Goal: Task Accomplishment & Management: Complete application form

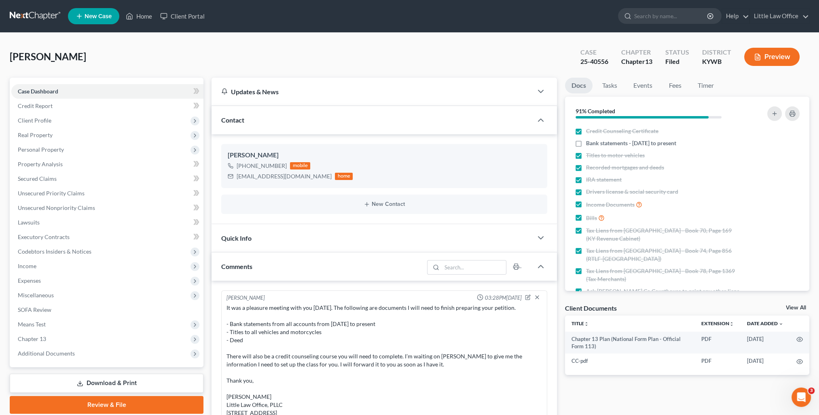
click at [141, 24] on ul "New Case Home Client Portal - No Result - See all results Or Press Enter... Hel…" at bounding box center [438, 16] width 741 height 21
click at [145, 21] on link "Home" at bounding box center [139, 16] width 34 height 15
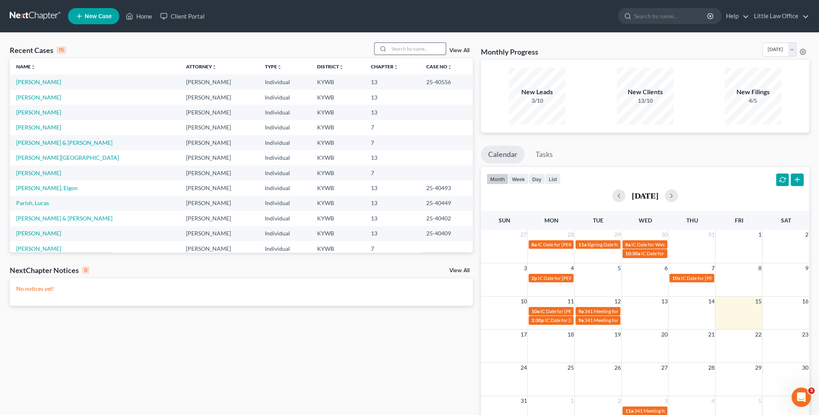
click at [400, 50] on input "search" at bounding box center [417, 49] width 57 height 12
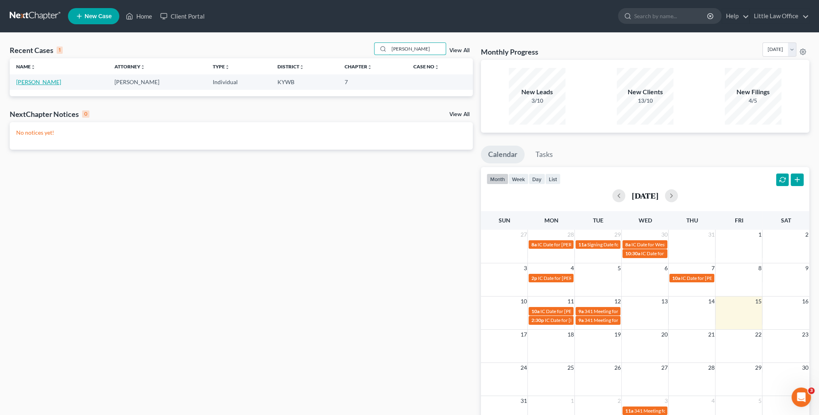
type input "clement"
click at [43, 82] on link "Clement, Bradley" at bounding box center [38, 81] width 45 height 7
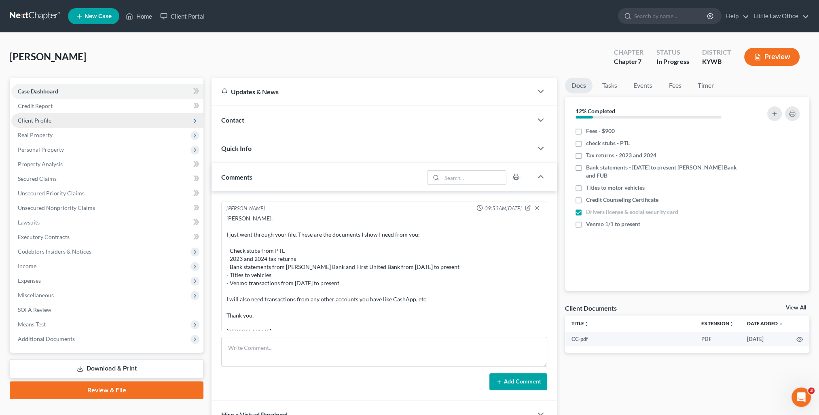
scroll to position [42, 0]
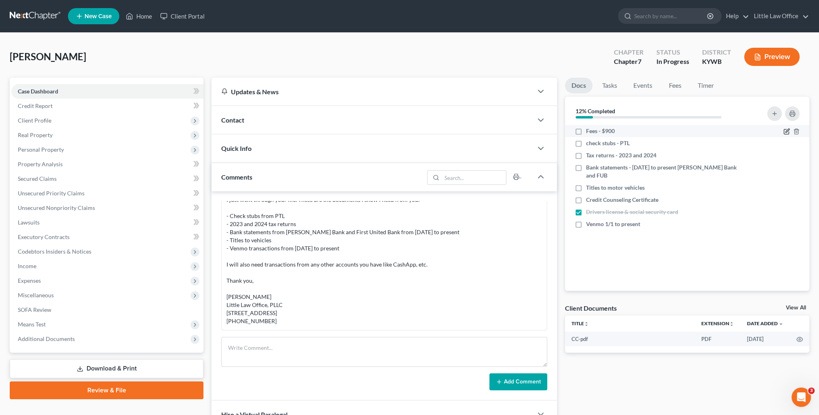
click at [784, 131] on icon "button" at bounding box center [786, 131] width 6 height 6
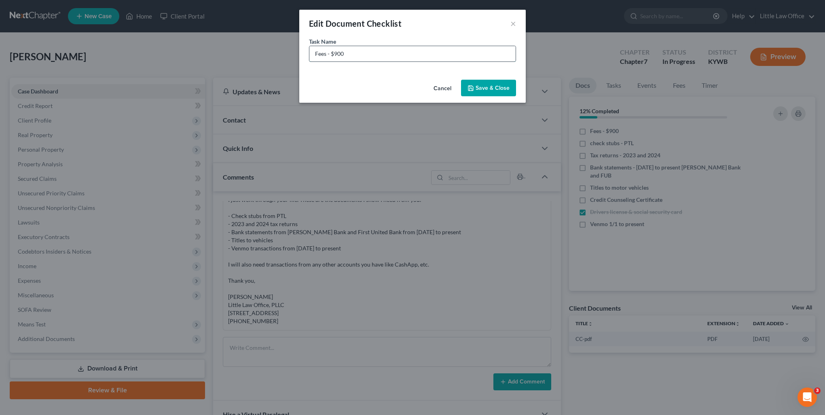
click at [402, 49] on input "Fees - $900" at bounding box center [412, 53] width 206 height 15
type input "Fees - $300"
click at [482, 90] on button "Save & Close" at bounding box center [488, 88] width 55 height 17
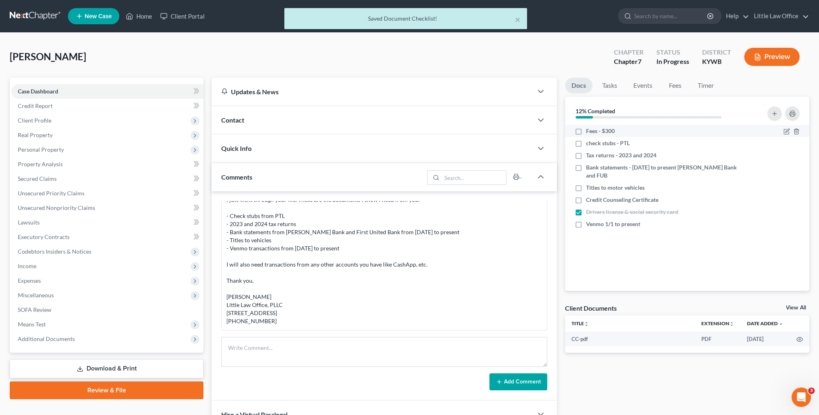
click at [586, 129] on label "Fees - $300" at bounding box center [600, 131] width 29 height 8
click at [589, 129] on input "Fees - $300" at bounding box center [591, 129] width 5 height 5
checkbox input "true"
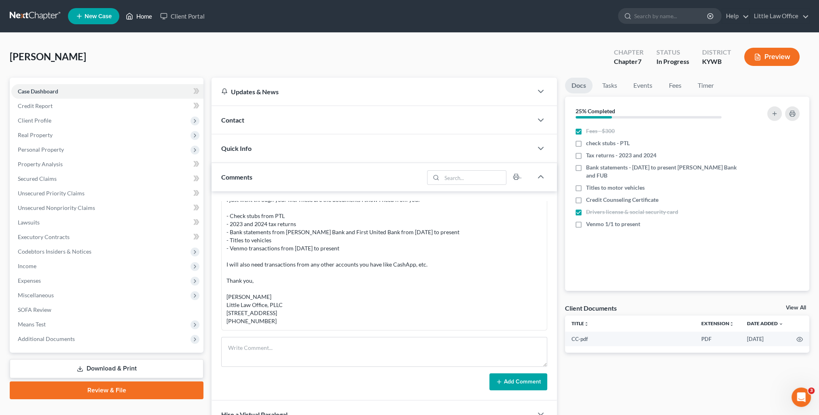
click at [150, 12] on link "Home" at bounding box center [139, 16] width 34 height 15
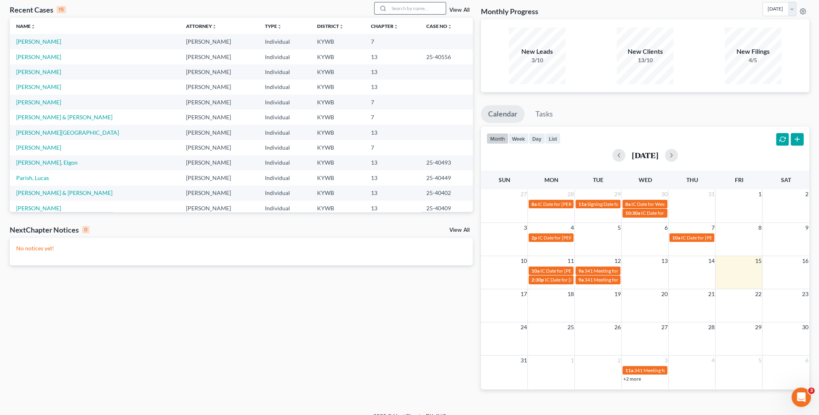
click at [407, 9] on input "search" at bounding box center [417, 8] width 57 height 12
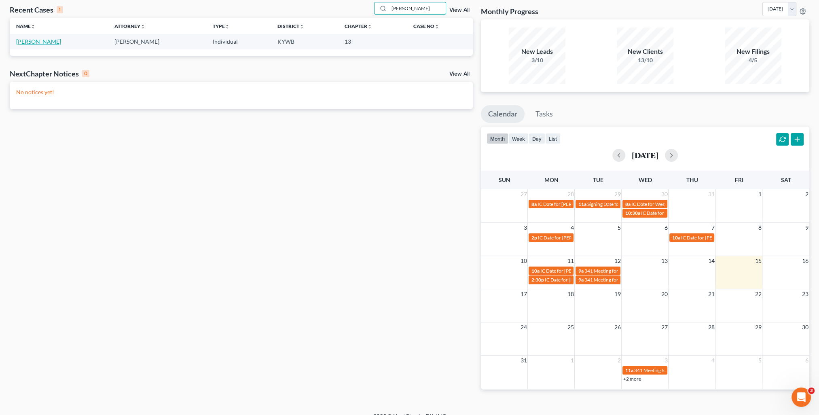
type input "sorrell"
click at [36, 44] on link "Sorrells, Lloyd" at bounding box center [38, 41] width 45 height 7
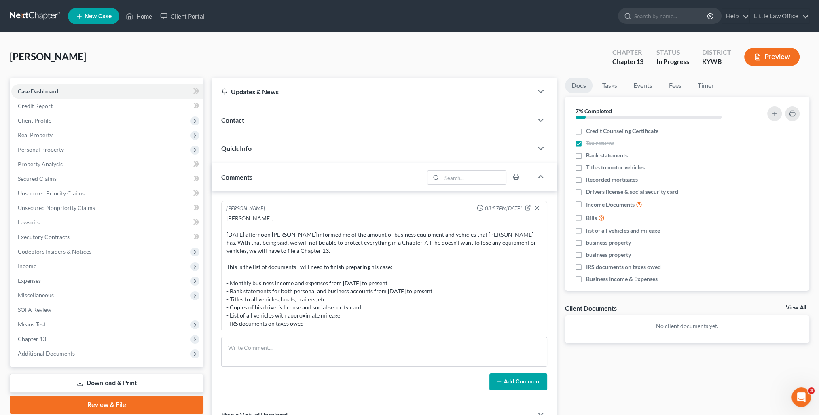
click at [251, 119] on div "Contact" at bounding box center [371, 120] width 321 height 28
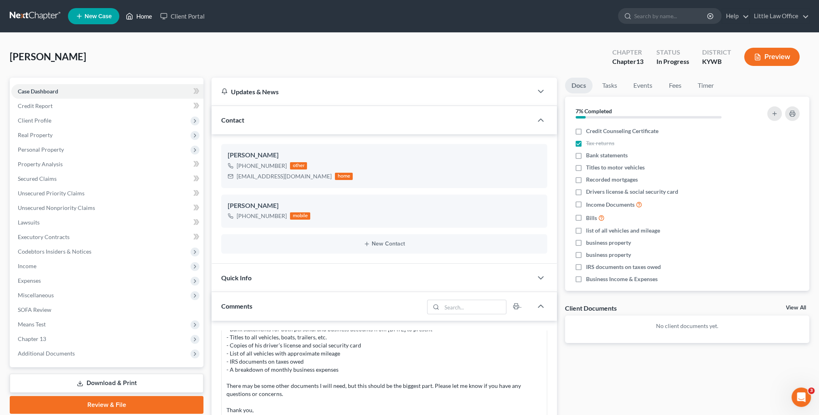
click at [137, 19] on link "Home" at bounding box center [139, 16] width 34 height 15
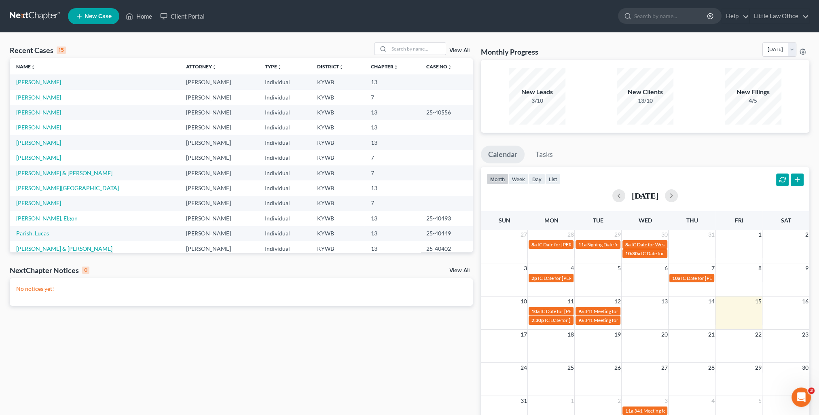
click at [51, 127] on link "Daugherty, Shawnda" at bounding box center [38, 127] width 45 height 7
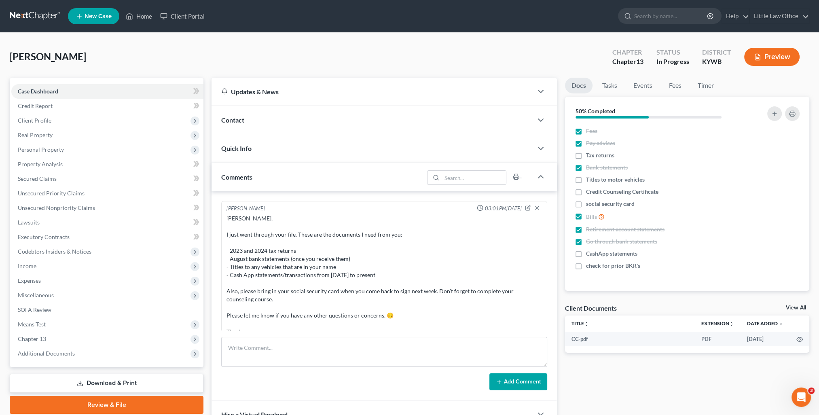
scroll to position [202, 0]
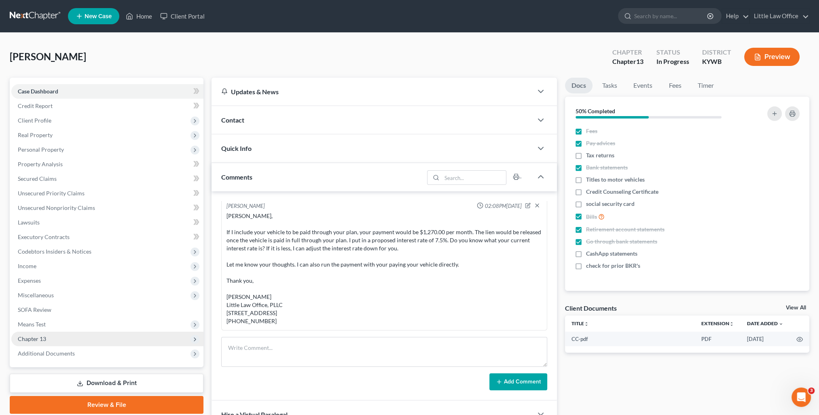
click at [51, 333] on span "Chapter 13" at bounding box center [107, 338] width 192 height 15
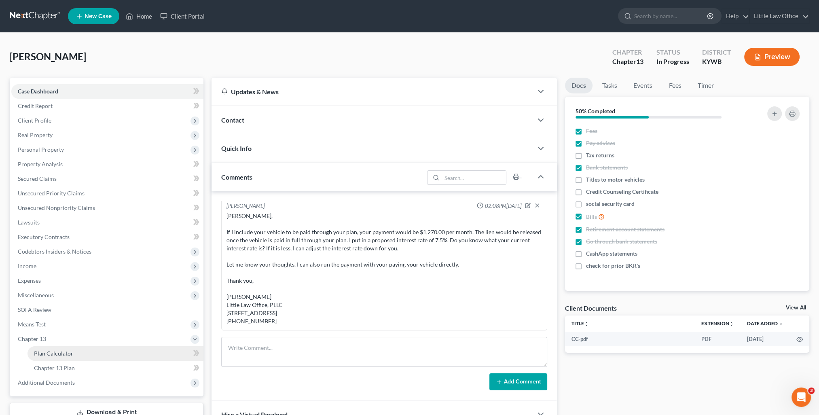
click at [63, 354] on span "Plan Calculator" at bounding box center [53, 353] width 39 height 7
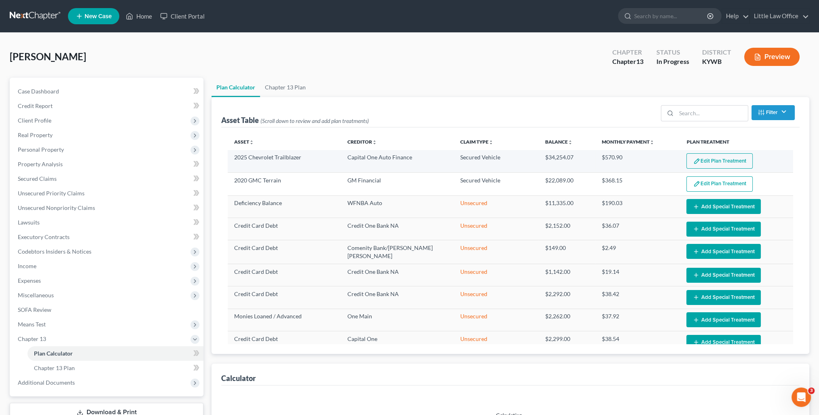
select select "59"
click at [724, 156] on button "Edit Plan Treatment" at bounding box center [719, 160] width 66 height 15
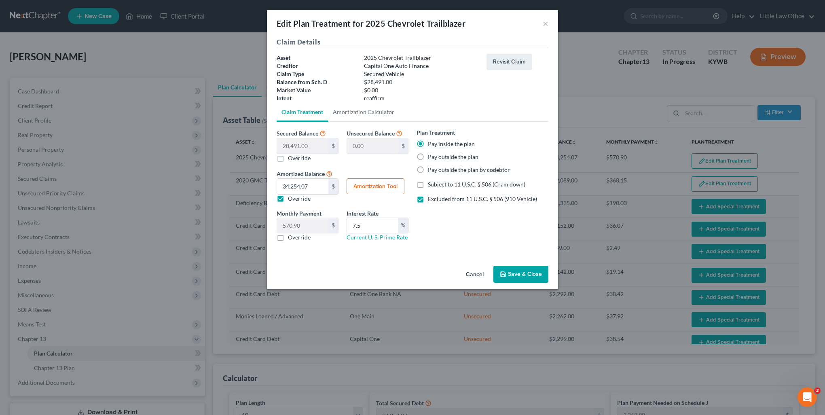
click at [441, 156] on label "Pay outside the plan" at bounding box center [453, 157] width 51 height 8
click at [436, 156] on input "Pay outside the plan" at bounding box center [433, 155] width 5 height 5
radio input "true"
click at [289, 196] on label "Override" at bounding box center [299, 198] width 23 height 8
click at [291, 196] on input "Override" at bounding box center [293, 196] width 5 height 5
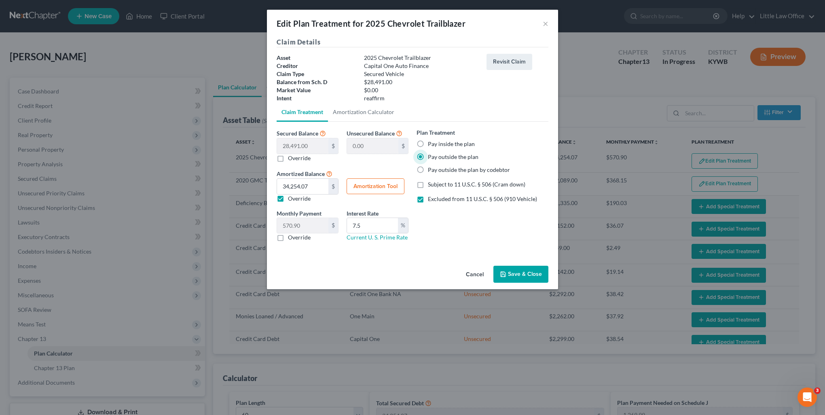
checkbox input "false"
type input "474.85"
click at [377, 224] on input "7.5" at bounding box center [372, 225] width 51 height 15
type input "7"
click at [522, 277] on button "Save & Close" at bounding box center [520, 274] width 55 height 17
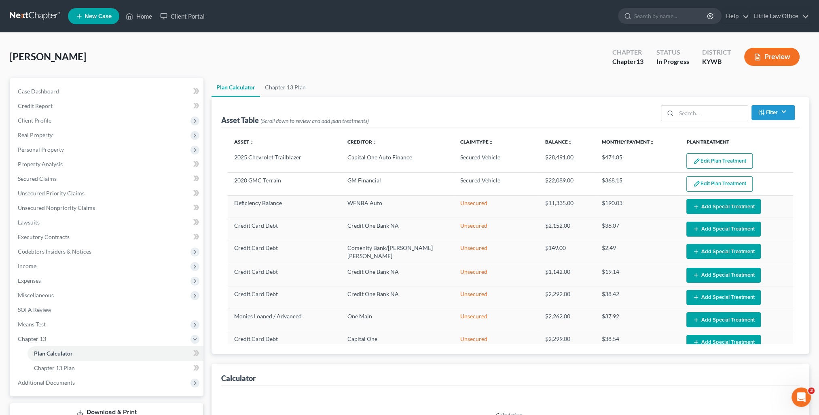
select select "59"
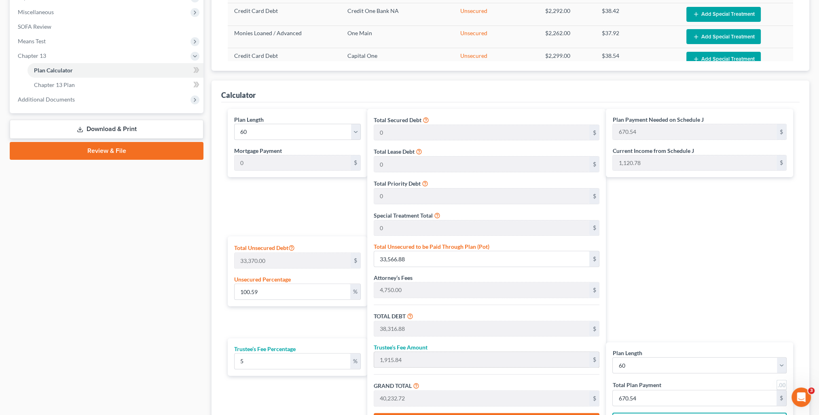
scroll to position [323, 0]
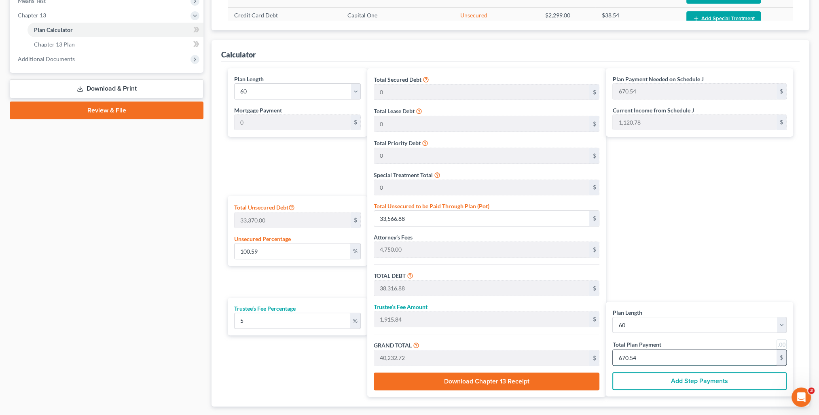
click at [650, 359] on input "670.54" at bounding box center [694, 357] width 164 height 15
type input "0"
type input "342.85"
type input "17.14"
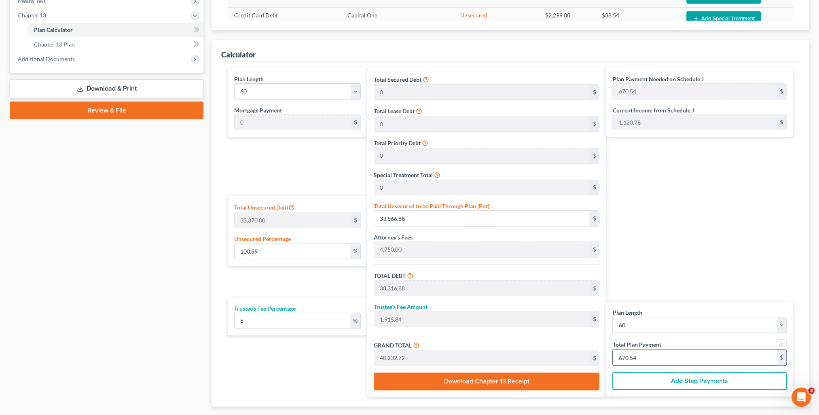
type input "360.00"
type input "6"
type input "3,828.57"
type input "191.42"
type input "4,020.00"
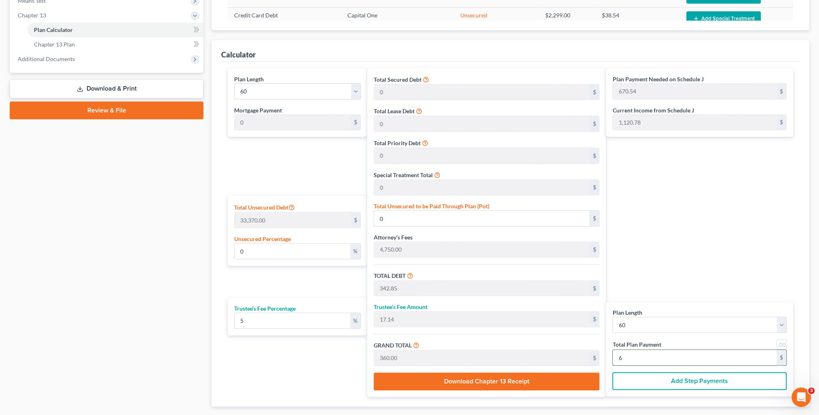
type input "67"
type input "100.50"
type input "33,535.71"
type input "38,285.71"
type input "1,914.28"
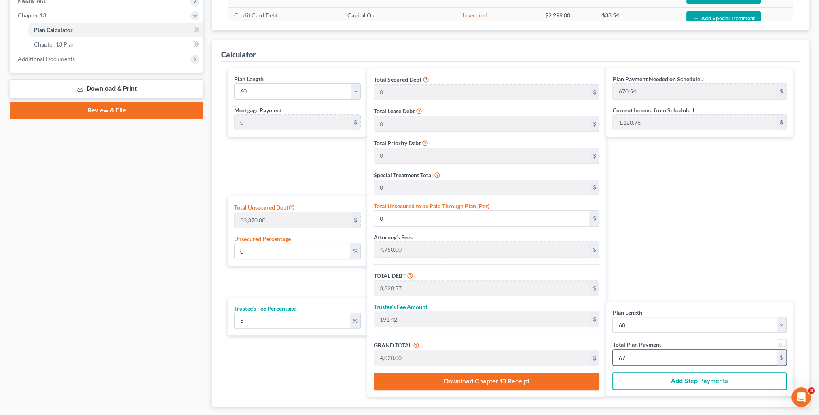
type input "40,200.00"
type input "670"
click at [685, 235] on div "Plan Payment Needed on Schedule J 670.54 $ Current Income from Schedule J 1,120…" at bounding box center [701, 232] width 191 height 328
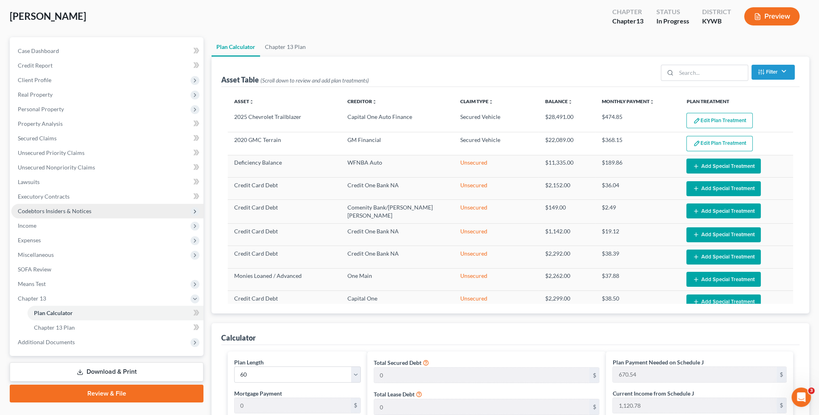
scroll to position [0, 0]
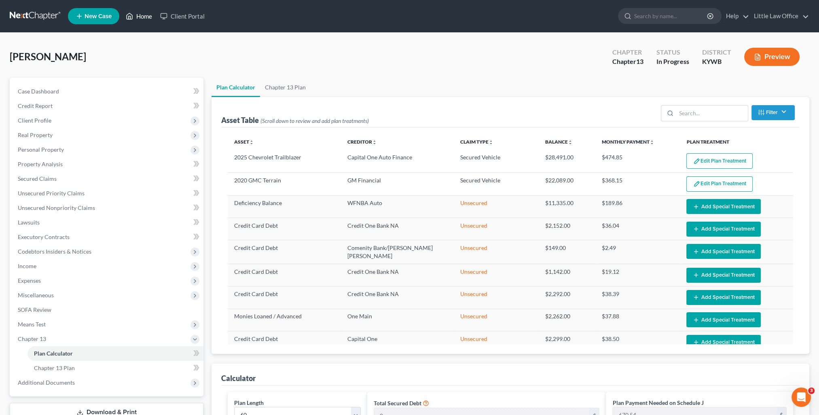
click at [147, 19] on link "Home" at bounding box center [139, 16] width 34 height 15
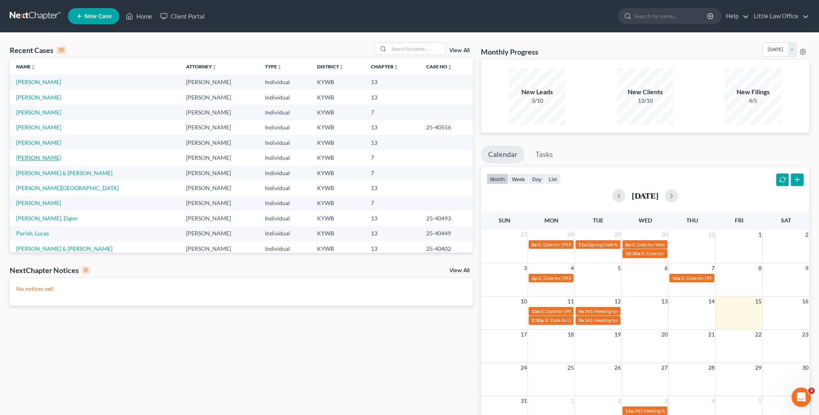
click at [46, 157] on link "Phillips, Bryttne" at bounding box center [38, 157] width 45 height 7
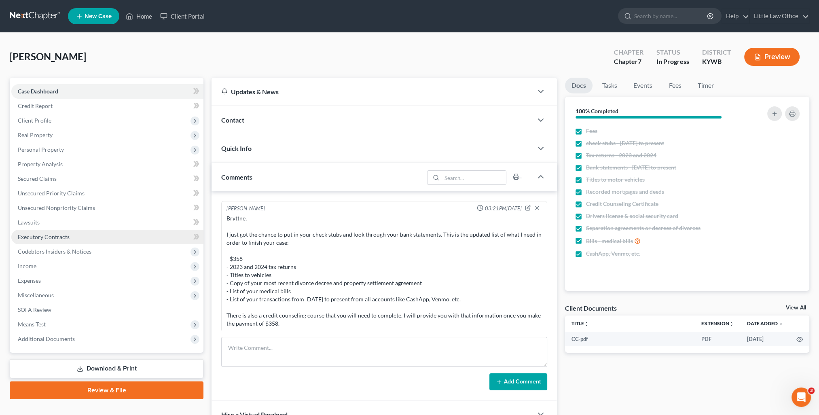
scroll to position [382, 0]
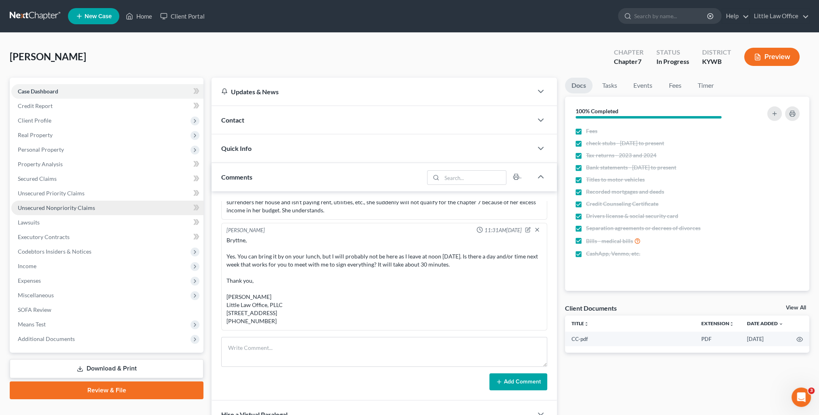
click at [80, 209] on span "Unsecured Nonpriority Claims" at bounding box center [56, 207] width 77 height 7
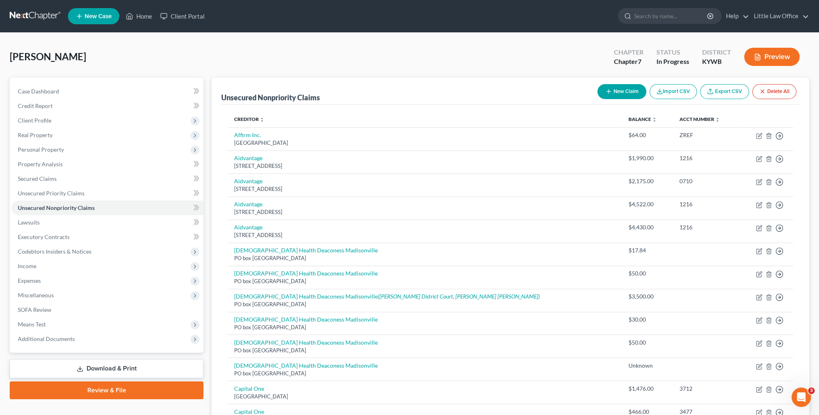
click at [623, 87] on button "New Claim" at bounding box center [621, 91] width 49 height 15
select select "0"
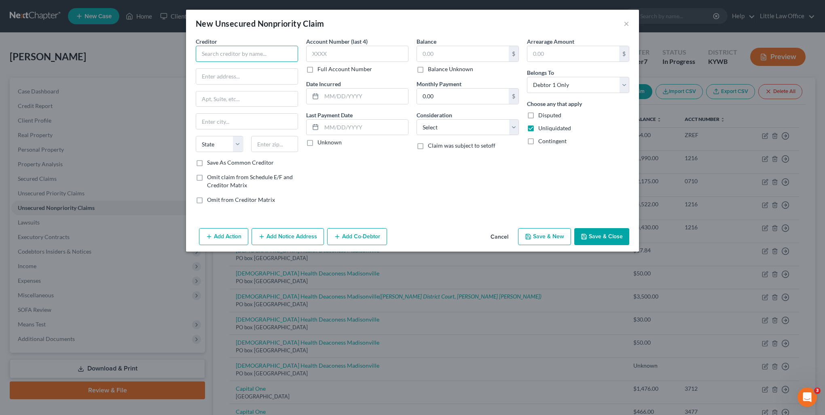
click at [257, 49] on input "text" at bounding box center [247, 54] width 102 height 16
type input "American First Financial"
click at [437, 65] on label "Balance Unknown" at bounding box center [450, 69] width 45 height 8
click at [436, 65] on input "Balance Unknown" at bounding box center [433, 67] width 5 height 5
checkbox input "true"
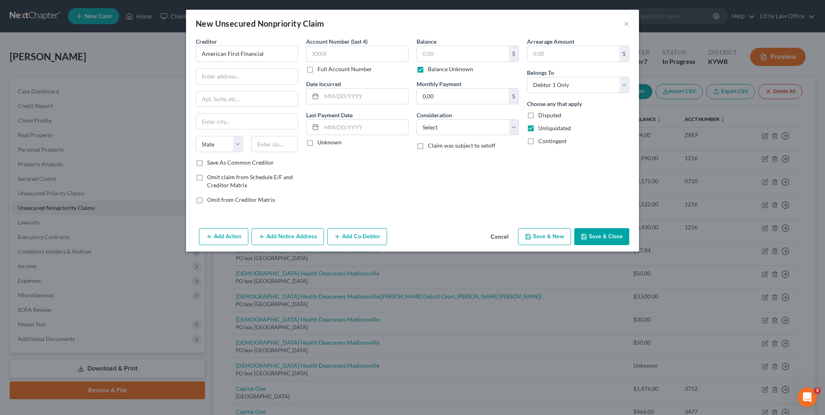
type input "0.00"
click at [451, 127] on select "Select Cable / Satellite Services Collection Agency Credit Card Debt Debt Couns…" at bounding box center [467, 127] width 102 height 16
select select "10"
click at [416, 119] on select "Select Cable / Satellite Services Collection Agency Credit Card Debt Debt Couns…" at bounding box center [467, 127] width 102 height 16
click at [587, 234] on icon "button" at bounding box center [583, 236] width 6 height 6
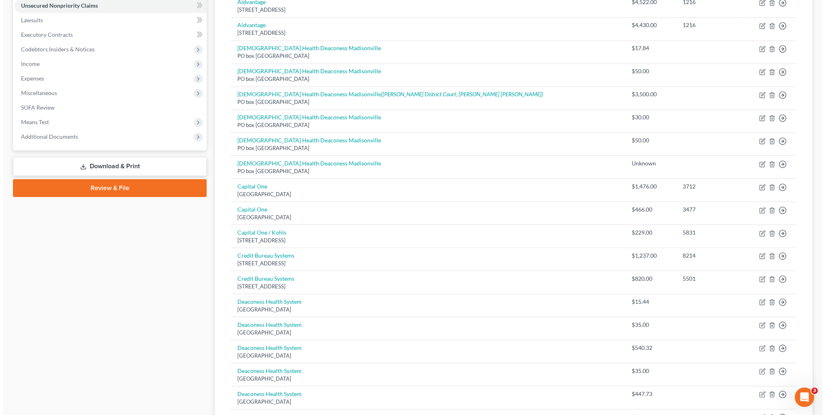
scroll to position [390, 0]
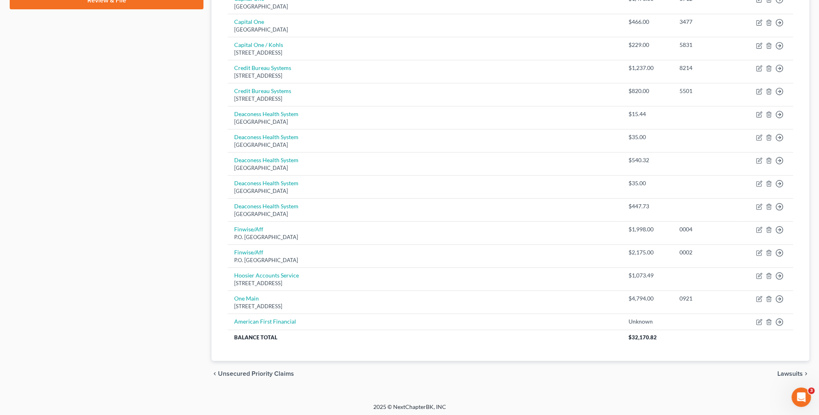
click at [620, 389] on div "Petition Navigation Case Dashboard Payments Invoices Payments Payments Credit R…" at bounding box center [409, 40] width 799 height 705
click at [754, 322] on td "Move to D Move to E Move to G Move to Notice Only" at bounding box center [766, 321] width 54 height 16
click at [758, 320] on icon "button" at bounding box center [760, 321] width 4 height 4
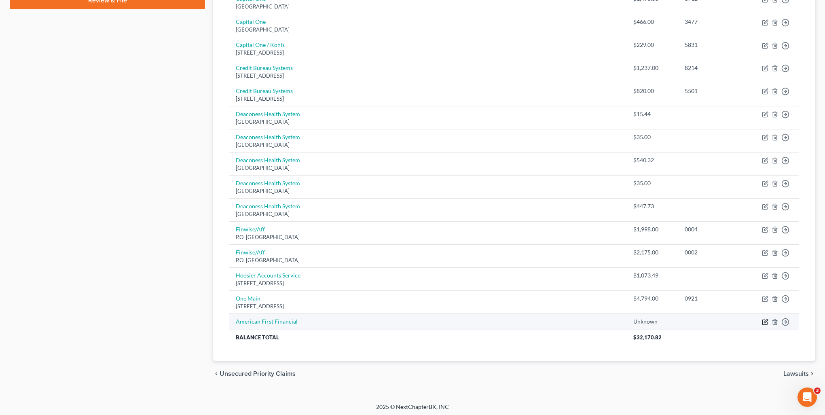
select select "10"
select select "0"
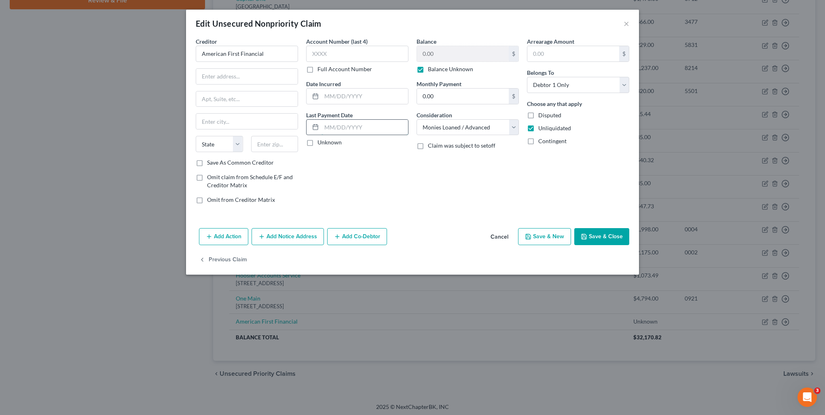
click at [365, 125] on input "text" at bounding box center [364, 127] width 87 height 15
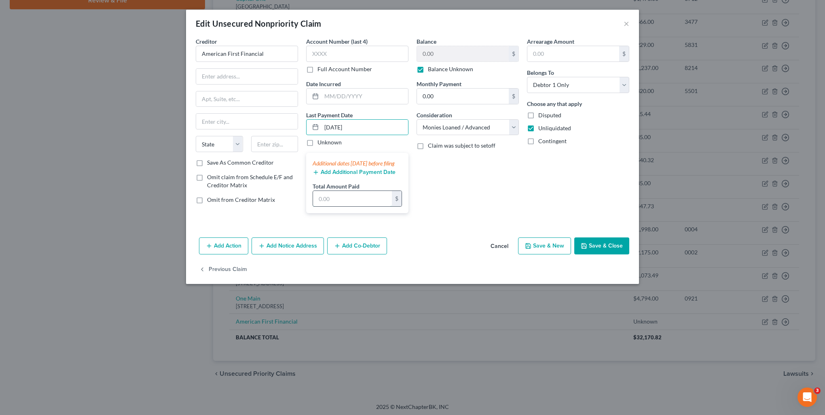
click at [372, 206] on input "text" at bounding box center [352, 198] width 79 height 15
drag, startPoint x: 357, startPoint y: 125, endPoint x: 292, endPoint y: 121, distance: 64.8
click at [292, 121] on div "Creditor * American First Financial State AL AK AR AZ CA CO CT DE DC FL GA GU H…" at bounding box center [412, 128] width 441 height 182
type input "07/21/2025"
click at [341, 204] on input "text" at bounding box center [352, 198] width 79 height 15
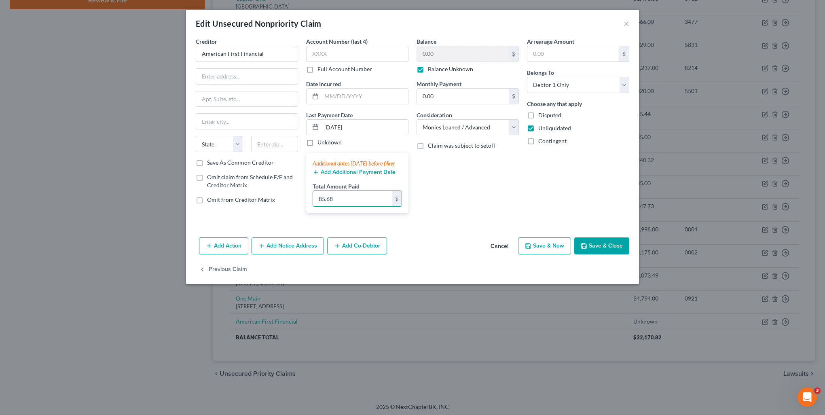
type input "85.68"
click at [351, 184] on div "Additional dates within 90 days before filing Add Additional Payment Date Total…" at bounding box center [357, 183] width 102 height 60
click at [350, 175] on button "Add Additional Payment Date" at bounding box center [353, 172] width 83 height 6
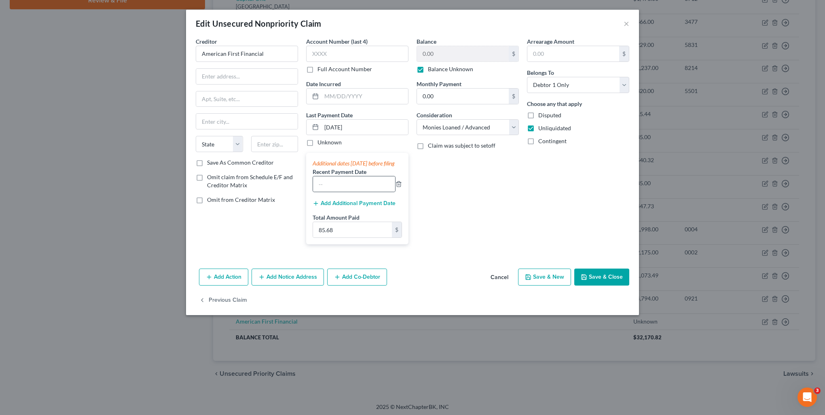
click at [344, 192] on div at bounding box center [353, 184] width 83 height 16
click at [346, 192] on input "text" at bounding box center [354, 183] width 82 height 15
type input "07/18/2025"
click at [365, 237] on input "85.68" at bounding box center [352, 229] width 79 height 15
type input "204.8"
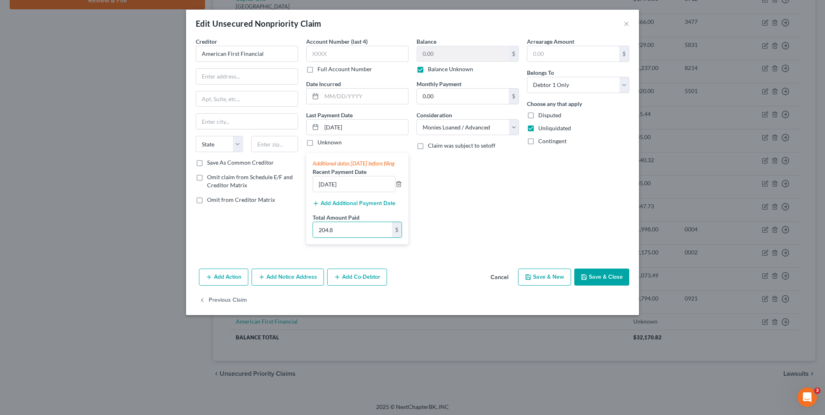
click at [341, 207] on button "Add Additional Payment Date" at bounding box center [353, 203] width 83 height 6
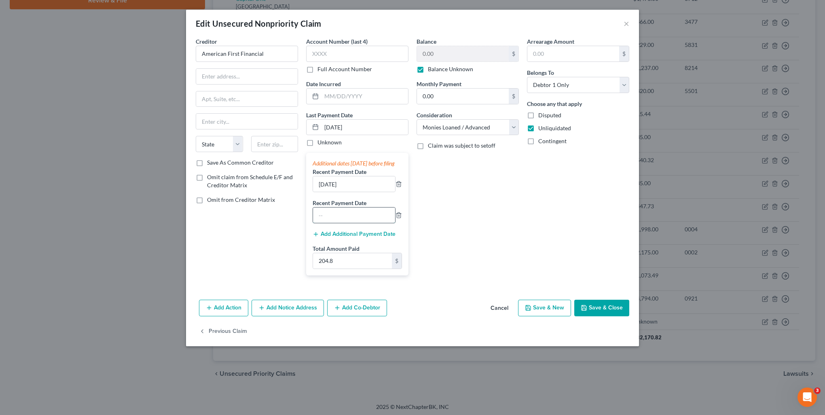
click at [338, 223] on input "text" at bounding box center [354, 214] width 82 height 15
type input "07/07/2025"
click at [352, 268] on input "204.8" at bounding box center [352, 260] width 79 height 15
type input "323.92"
click at [368, 237] on button "Add Additional Payment Date" at bounding box center [353, 234] width 83 height 6
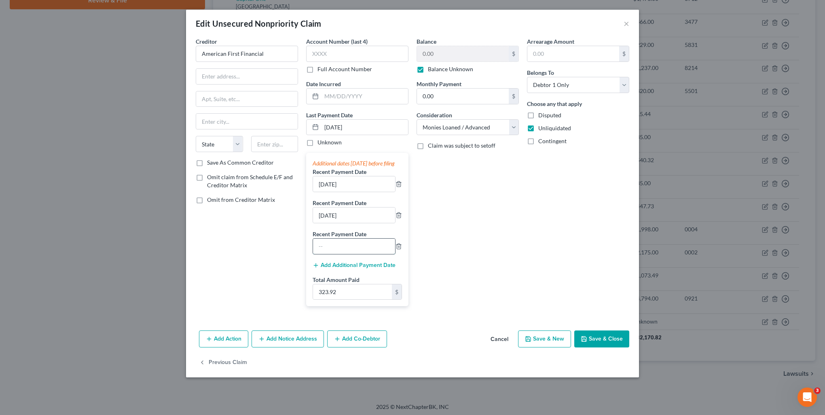
click at [362, 251] on input "text" at bounding box center [354, 246] width 82 height 15
type input "06/23/2025"
click at [356, 298] on input "323.92" at bounding box center [352, 291] width 79 height 15
click at [380, 300] on input "409.6" at bounding box center [352, 291] width 79 height 15
drag, startPoint x: 361, startPoint y: 297, endPoint x: 296, endPoint y: 302, distance: 64.9
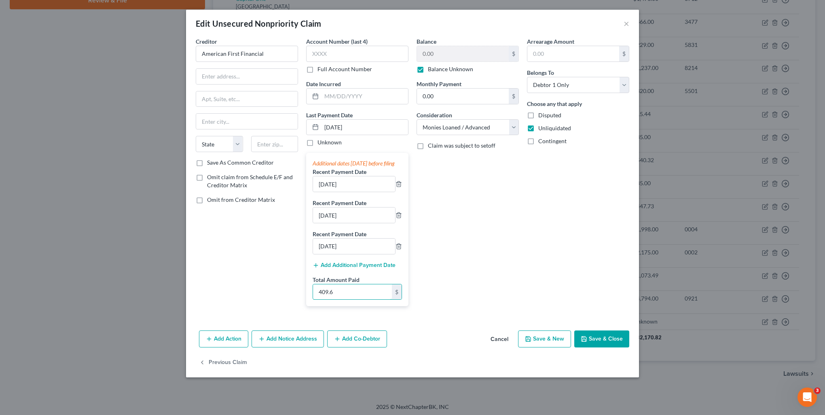
click at [296, 302] on div "Creditor * American First Financial State AL AK AR AZ CA CO CT DE DC FL GA GU H…" at bounding box center [412, 174] width 441 height 275
type input "528.72"
click at [341, 268] on button "Add Additional Payment Date" at bounding box center [353, 265] width 83 height 6
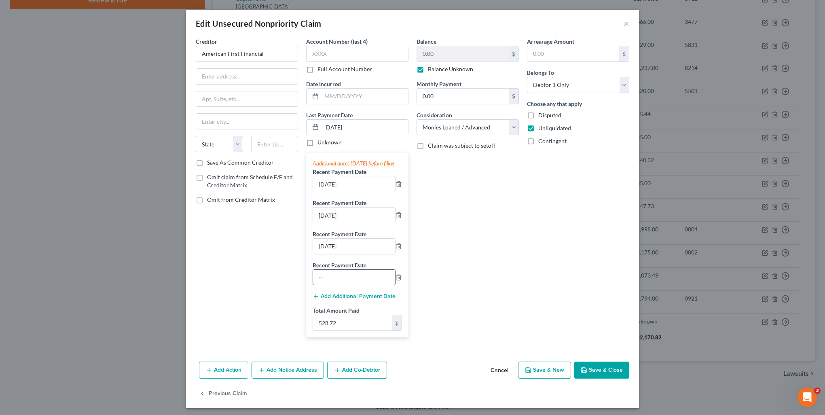
click at [359, 284] on input "text" at bounding box center [354, 277] width 82 height 15
type input "06/20/2025"
click at [364, 300] on button "Add Additional Payment Date" at bounding box center [353, 296] width 83 height 6
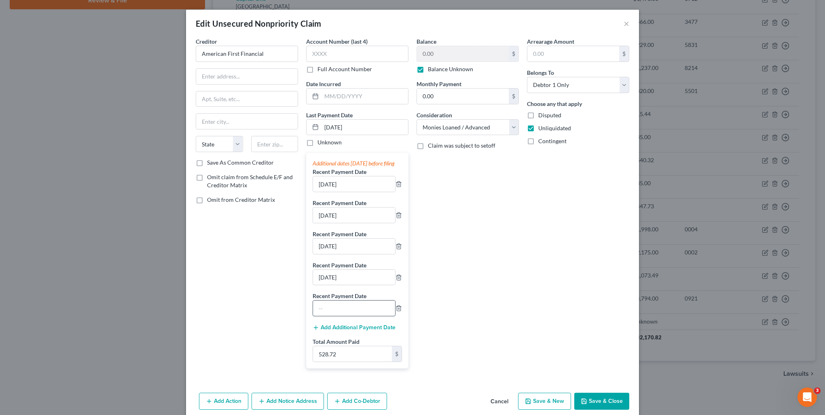
click at [352, 314] on input "text" at bounding box center [354, 307] width 82 height 15
type input "06/09/2025"
click at [347, 361] on input "528.72" at bounding box center [352, 353] width 79 height 15
type input "614.4"
click at [348, 331] on button "Add Additional Payment Date" at bounding box center [353, 327] width 83 height 6
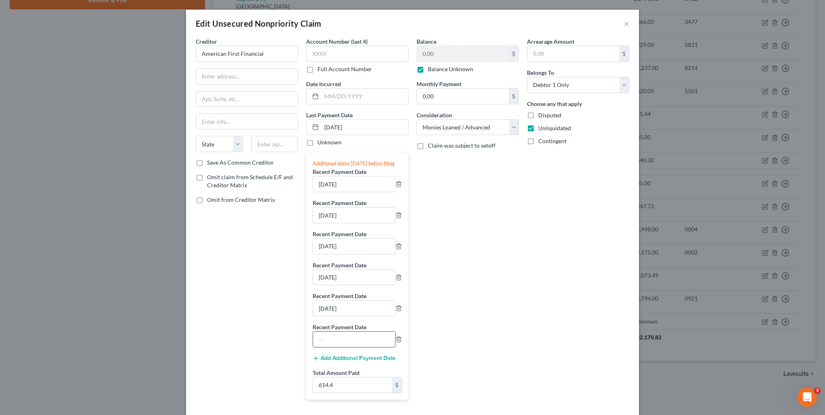
click at [351, 342] on input "text" at bounding box center [354, 338] width 82 height 15
type input "06/06/2025"
click at [351, 386] on input "614.4" at bounding box center [352, 384] width 79 height 15
type input "733.52"
click at [320, 361] on button "Add Additional Payment Date" at bounding box center [353, 358] width 83 height 6
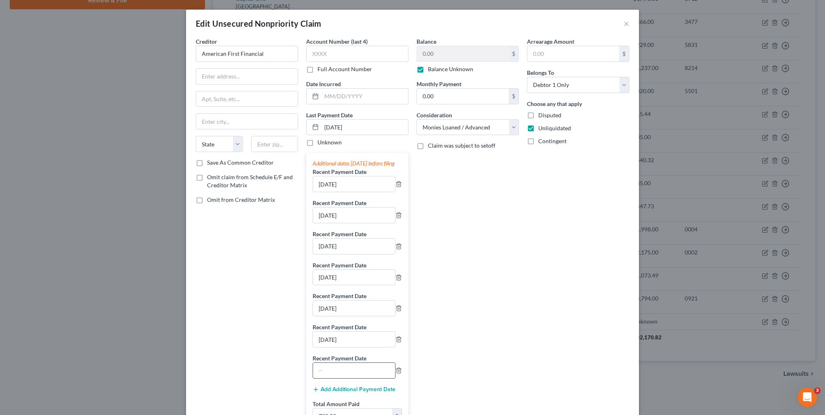
click at [338, 372] on input "text" at bounding box center [354, 370] width 82 height 15
type input "05/27/2025"
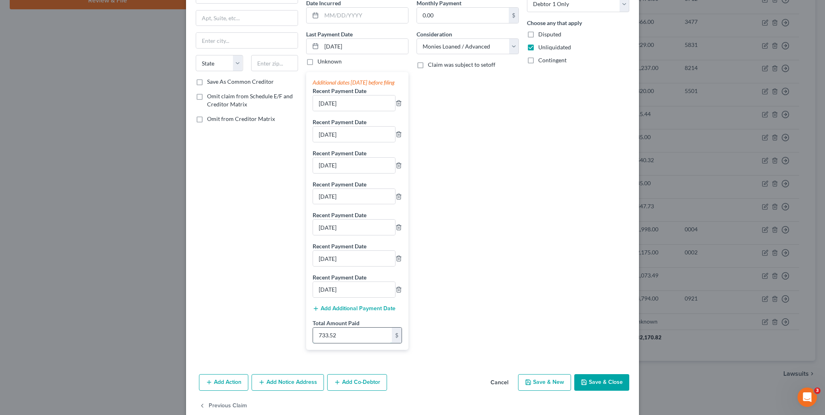
click at [347, 343] on input "733.52" at bounding box center [352, 334] width 79 height 15
type input "819.2"
click at [346, 312] on button "Add Additional Payment Date" at bounding box center [353, 308] width 83 height 6
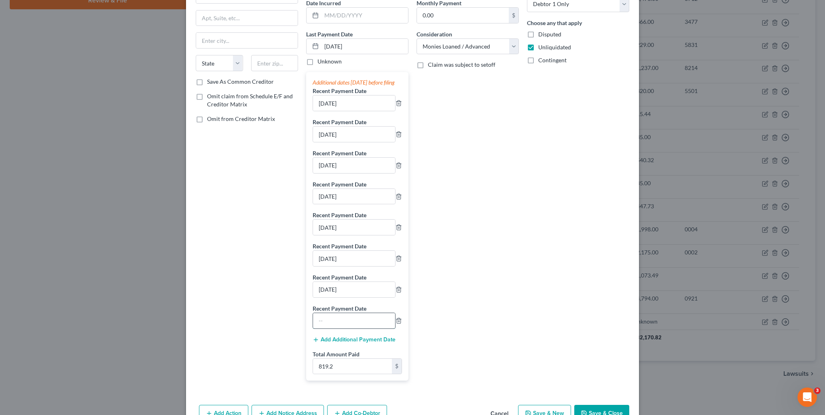
click at [349, 321] on input "text" at bounding box center [354, 320] width 82 height 15
type input "05/23/2025"
click at [342, 374] on input "819.2" at bounding box center [352, 366] width 79 height 15
type input "938.32"
drag, startPoint x: 463, startPoint y: 354, endPoint x: 475, endPoint y: 365, distance: 16.3
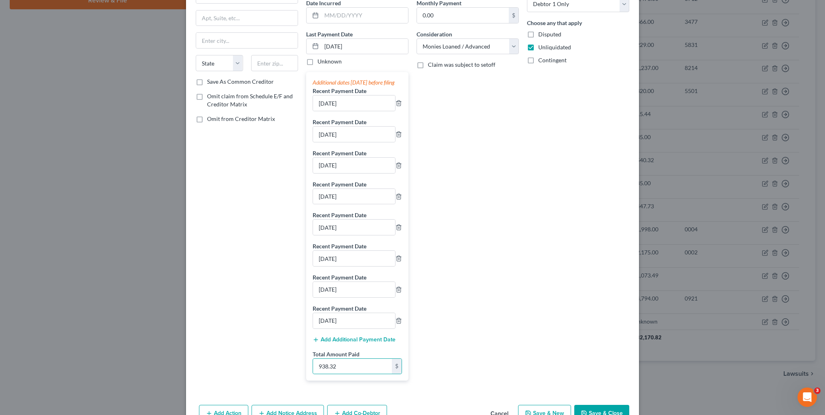
click at [465, 355] on div "Balance 0.00 $ Balance Unknown Balance Undetermined 0.00 $ Balance Unknown Mont…" at bounding box center [467, 171] width 110 height 431
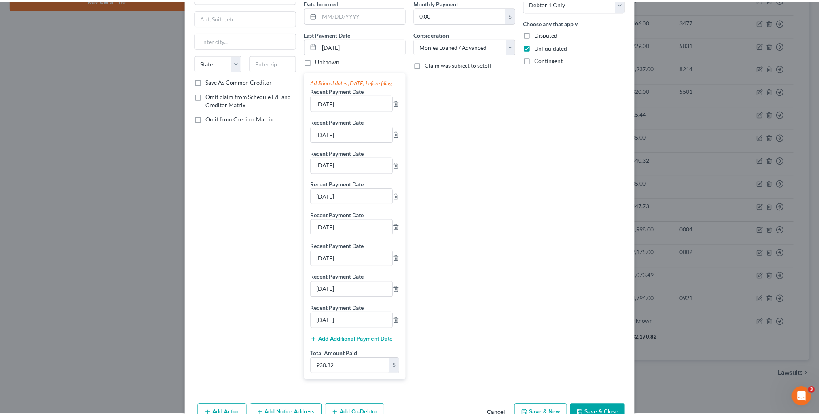
scroll to position [121, 0]
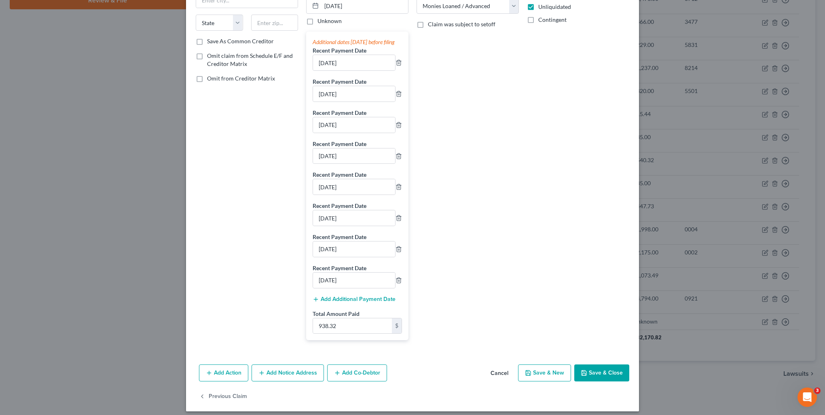
click at [599, 381] on button "Save & Close" at bounding box center [601, 372] width 55 height 17
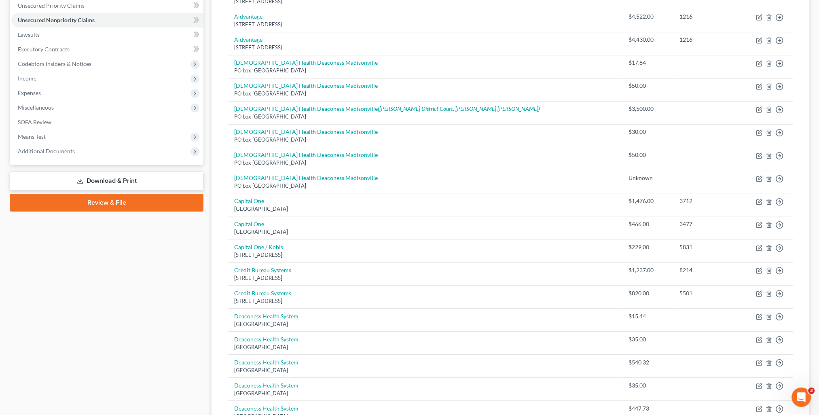
scroll to position [0, 0]
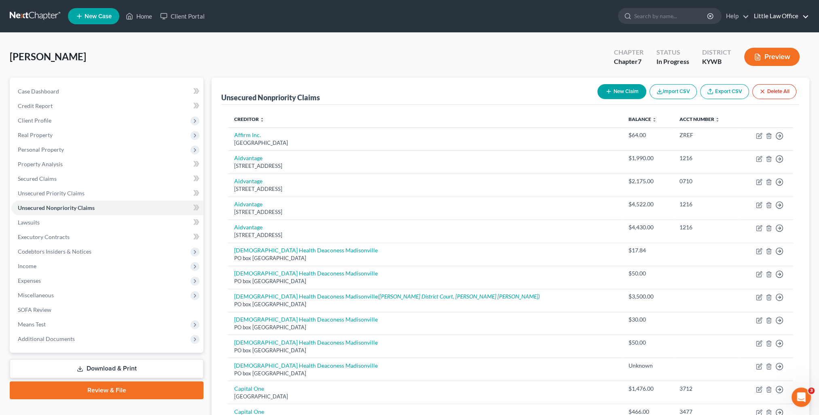
click at [791, 15] on link "Little Law Office" at bounding box center [778, 16] width 59 height 15
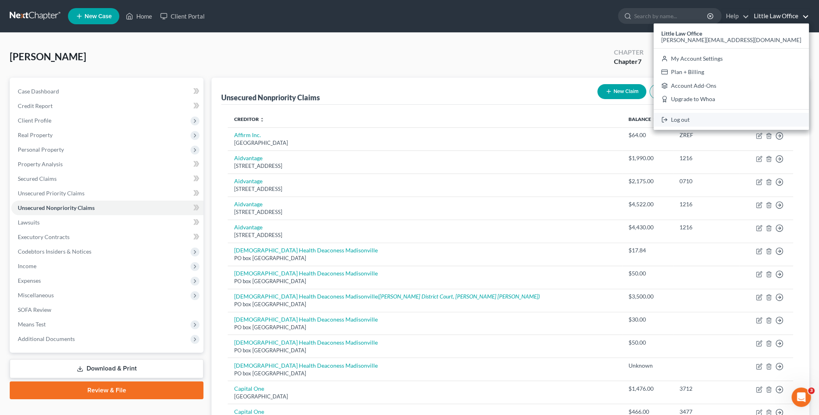
click at [756, 119] on link "Log out" at bounding box center [730, 120] width 155 height 14
